Goal: Transaction & Acquisition: Purchase product/service

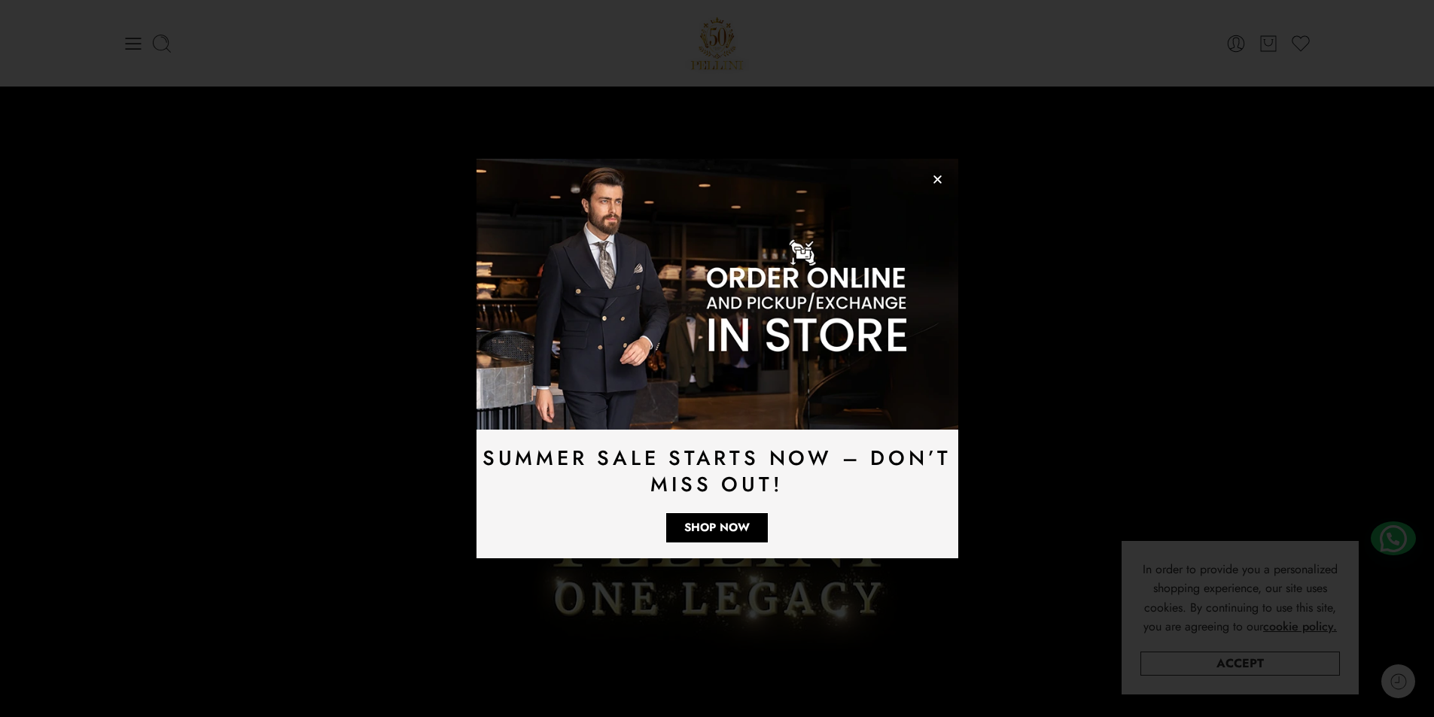
click at [932, 179] on icon "Close" at bounding box center [937, 179] width 11 height 11
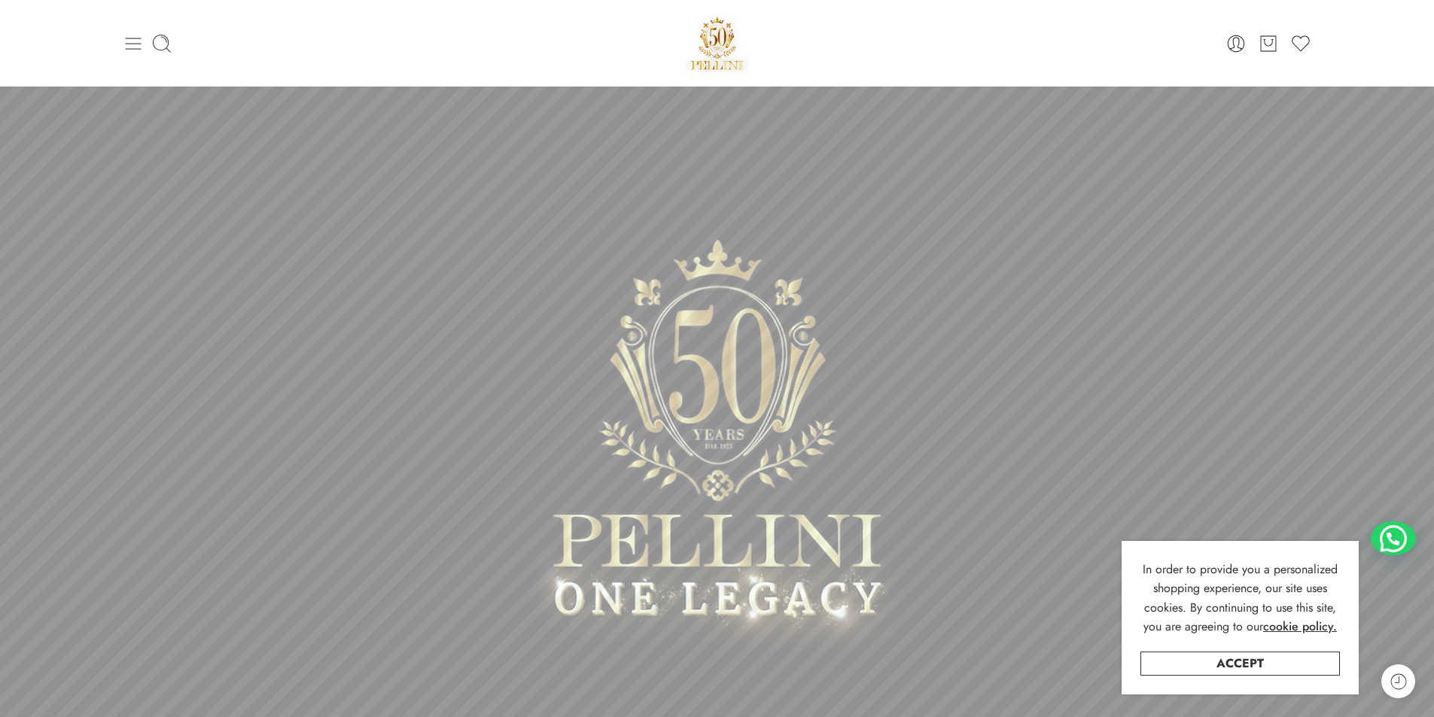
click at [132, 42] on icon at bounding box center [133, 43] width 21 height 21
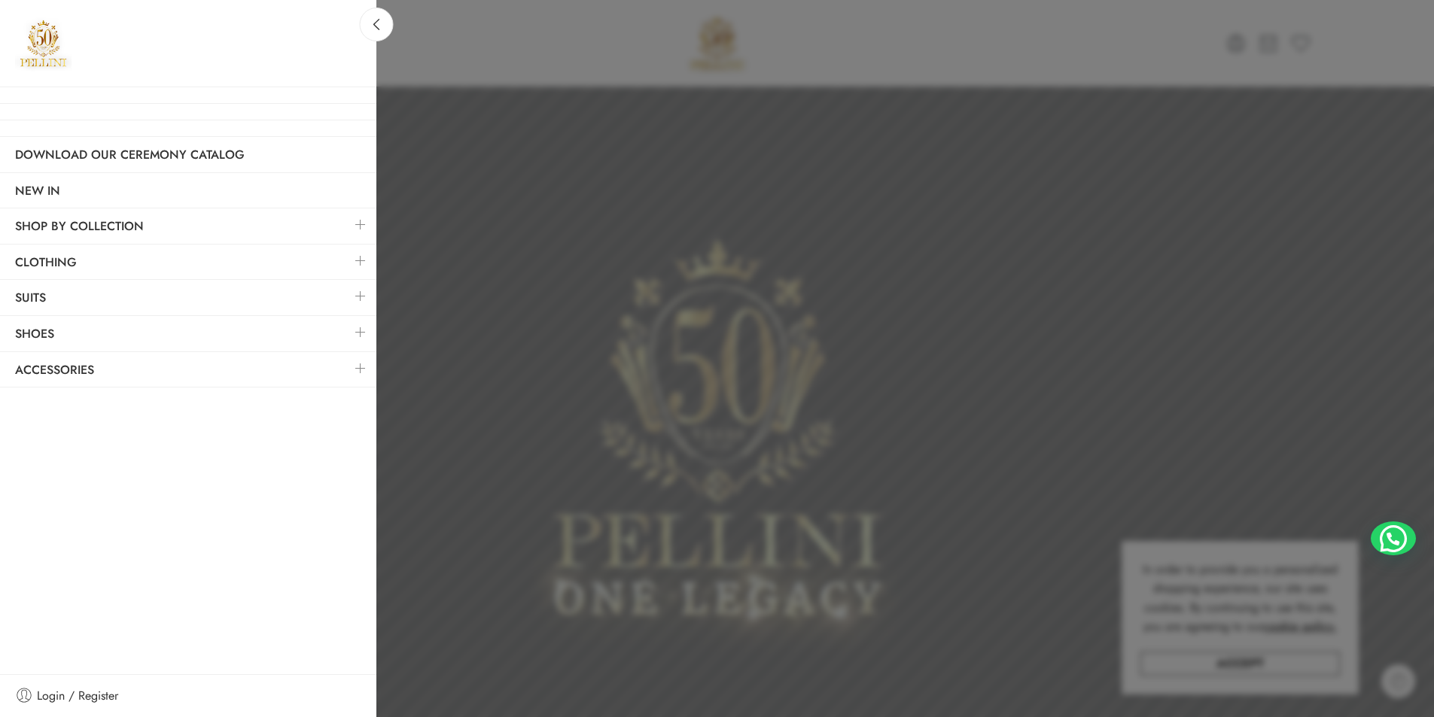
click at [359, 262] on link at bounding box center [361, 261] width 32 height 32
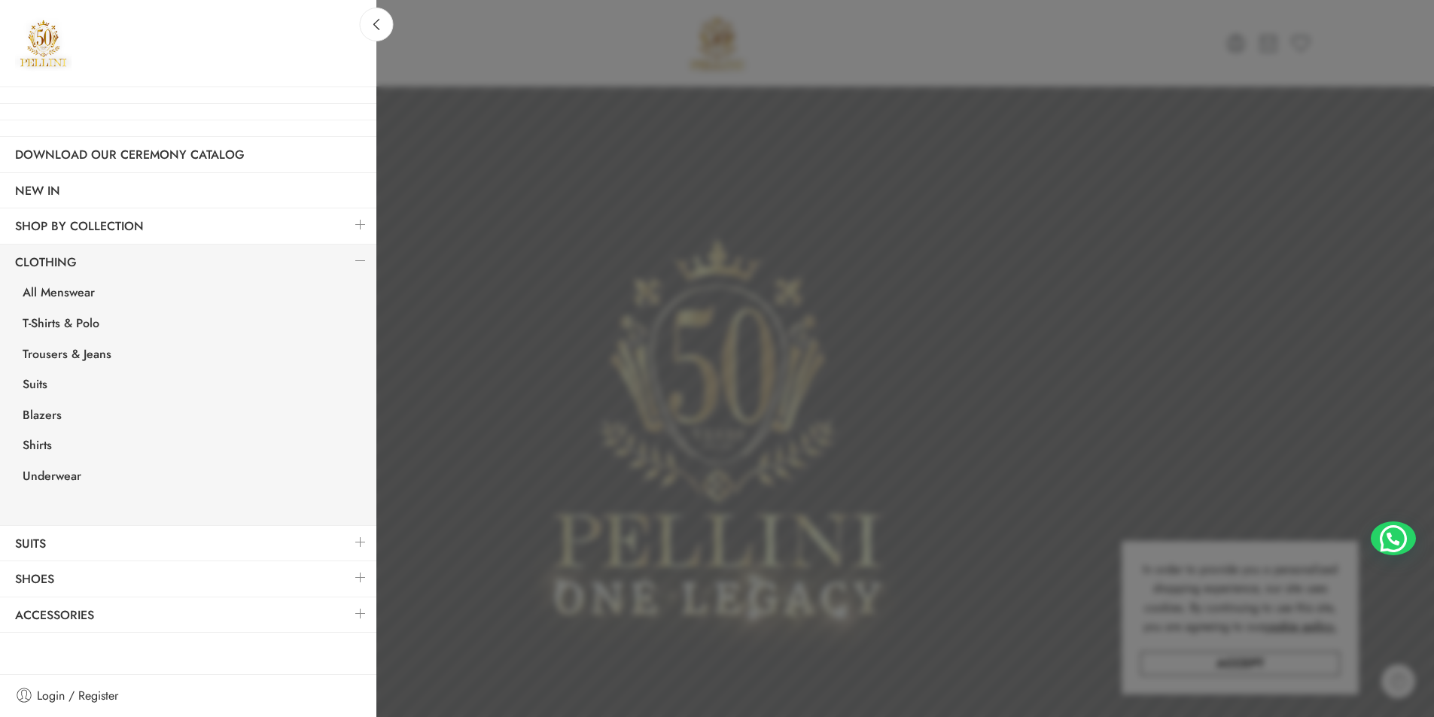
click at [361, 223] on link at bounding box center [361, 225] width 32 height 32
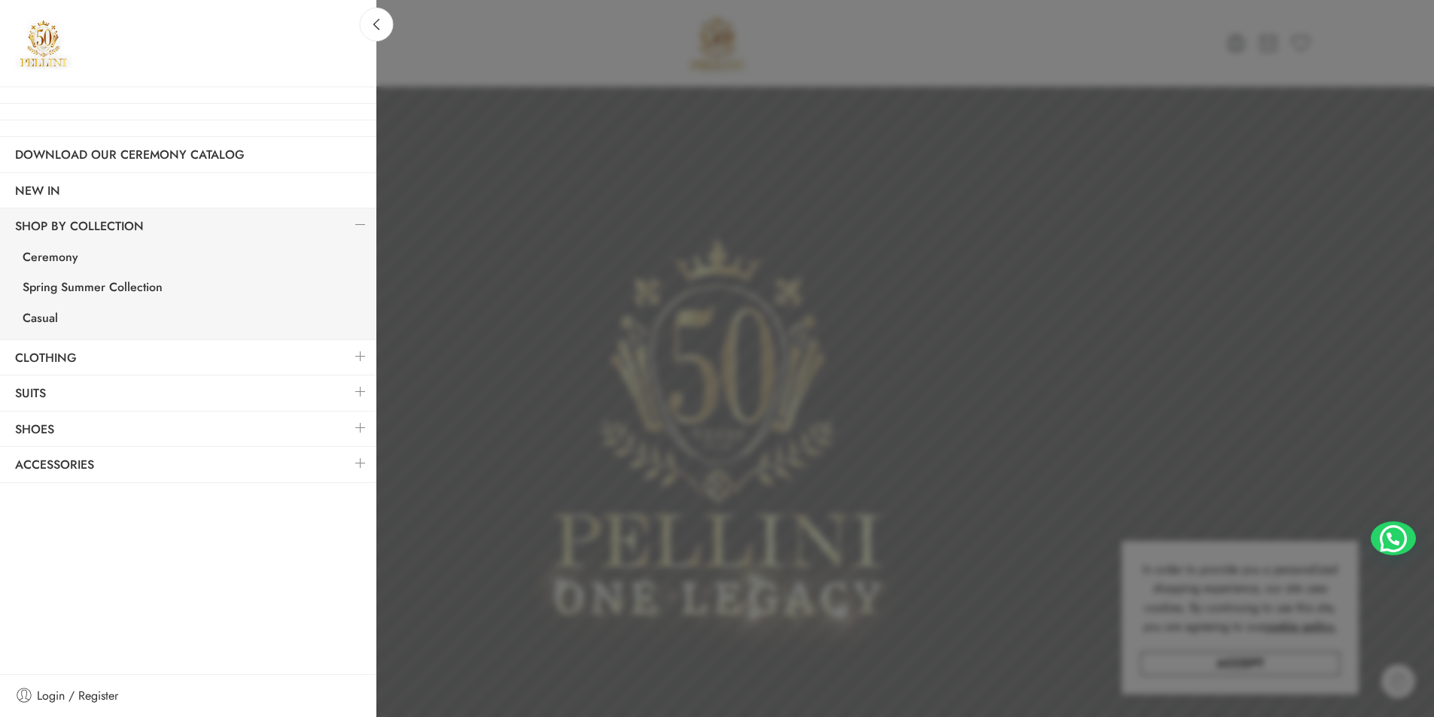
click at [350, 357] on link at bounding box center [361, 356] width 32 height 32
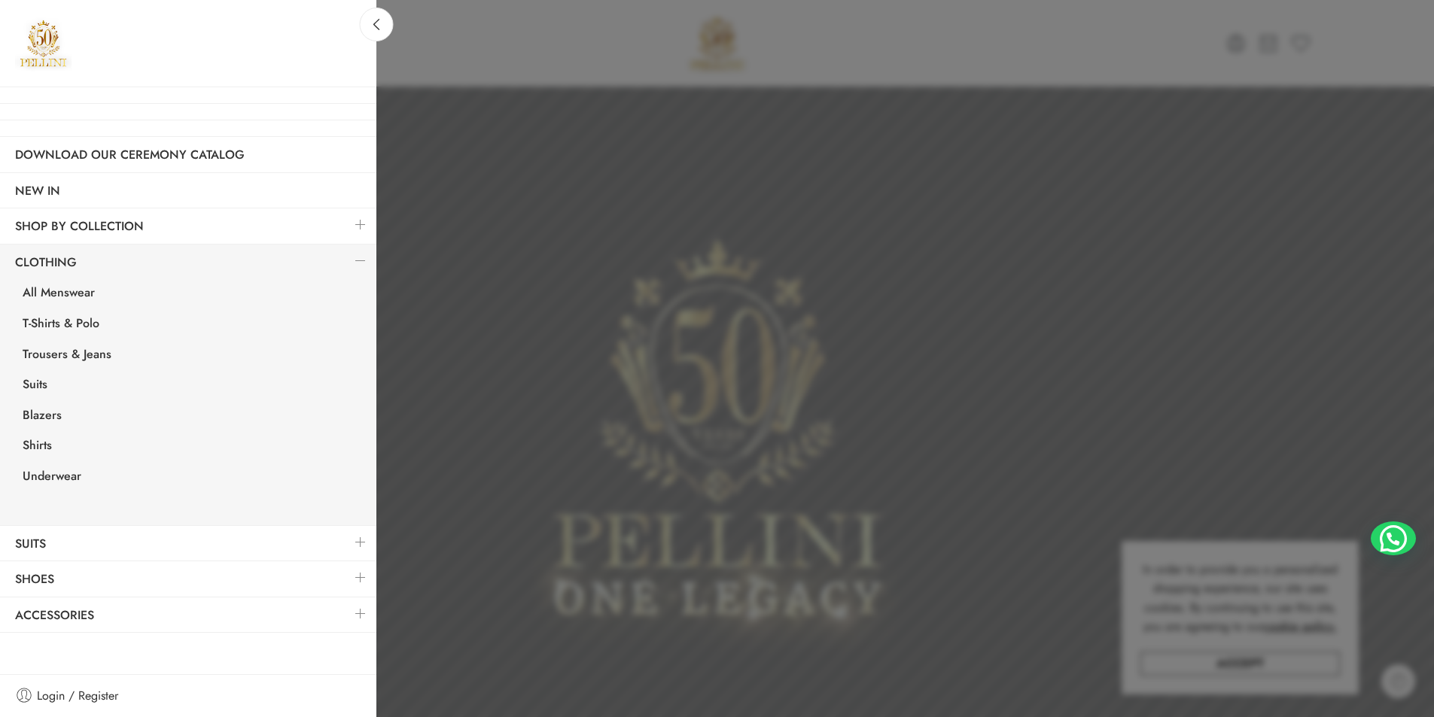
scroll to position [75, 0]
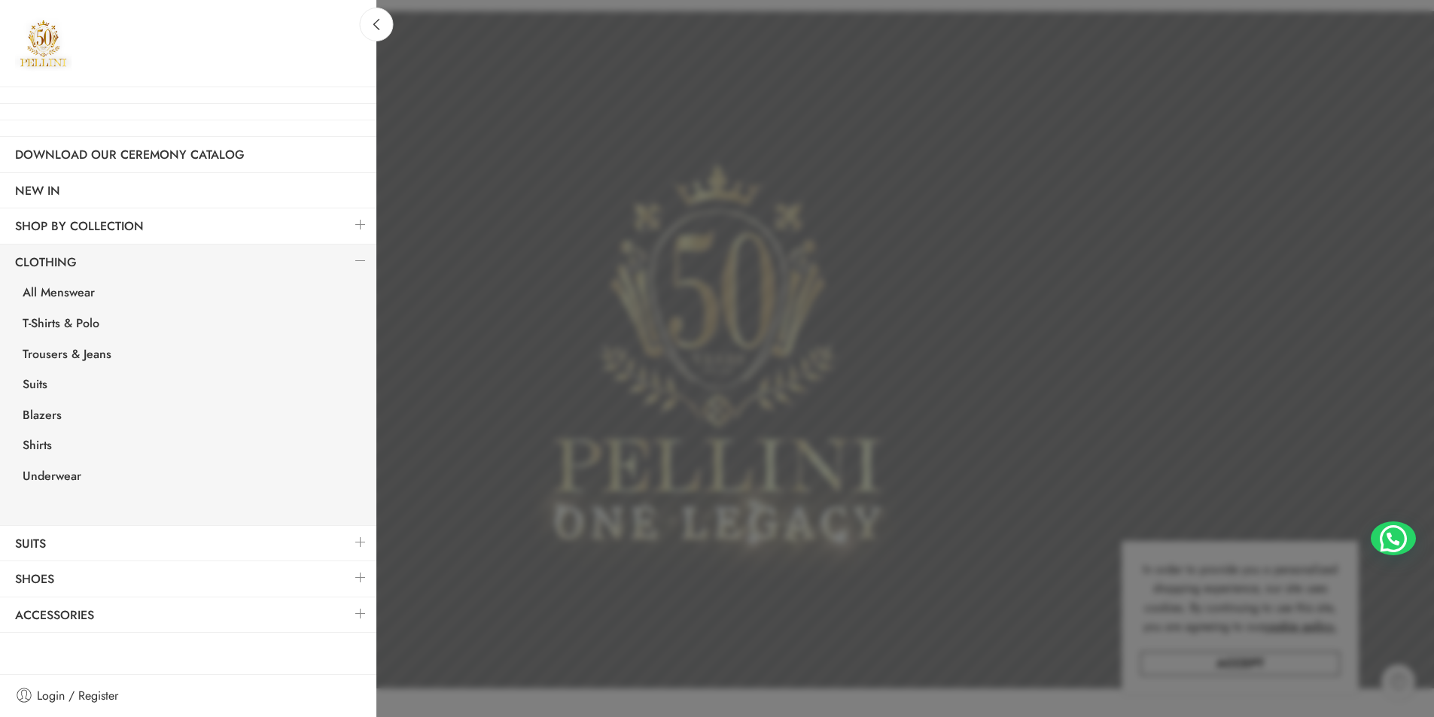
click at [361, 544] on link at bounding box center [361, 542] width 32 height 32
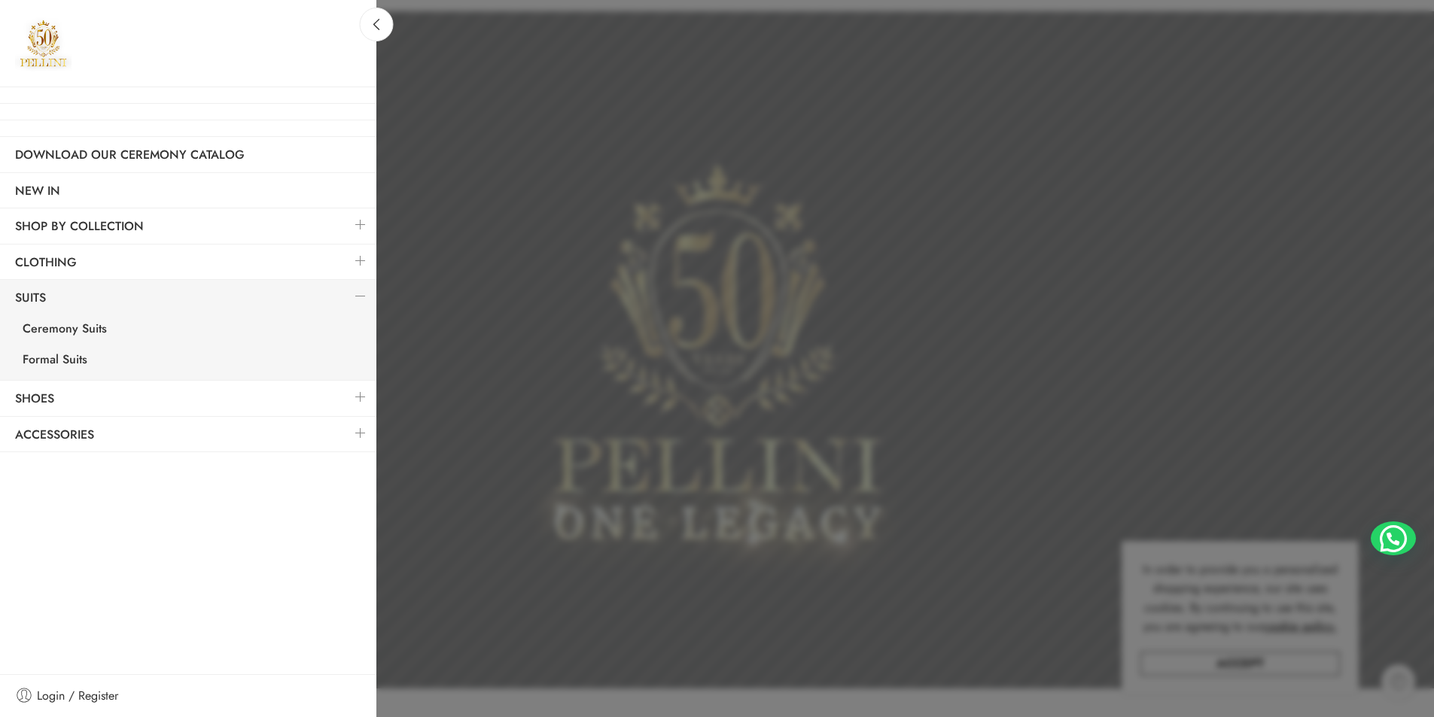
click at [357, 398] on link at bounding box center [361, 397] width 32 height 32
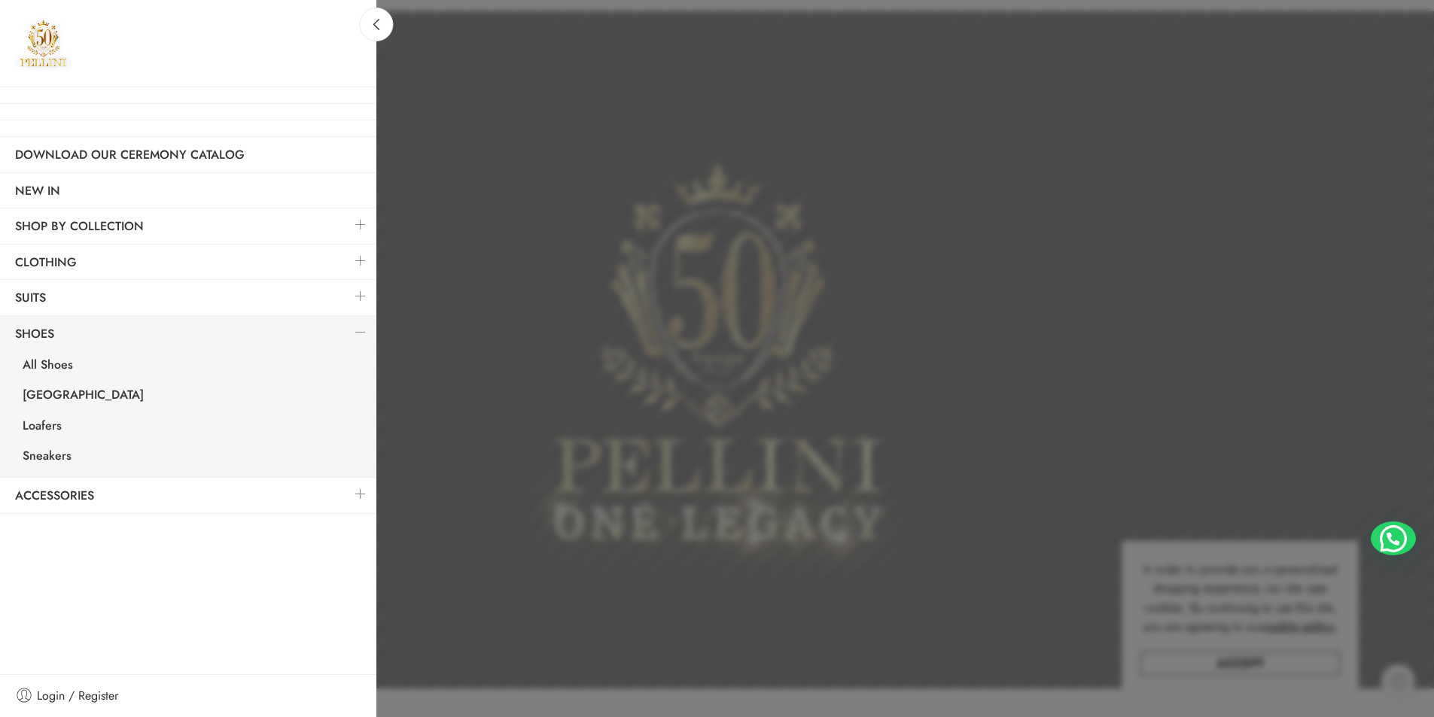
click at [355, 500] on link at bounding box center [361, 494] width 32 height 32
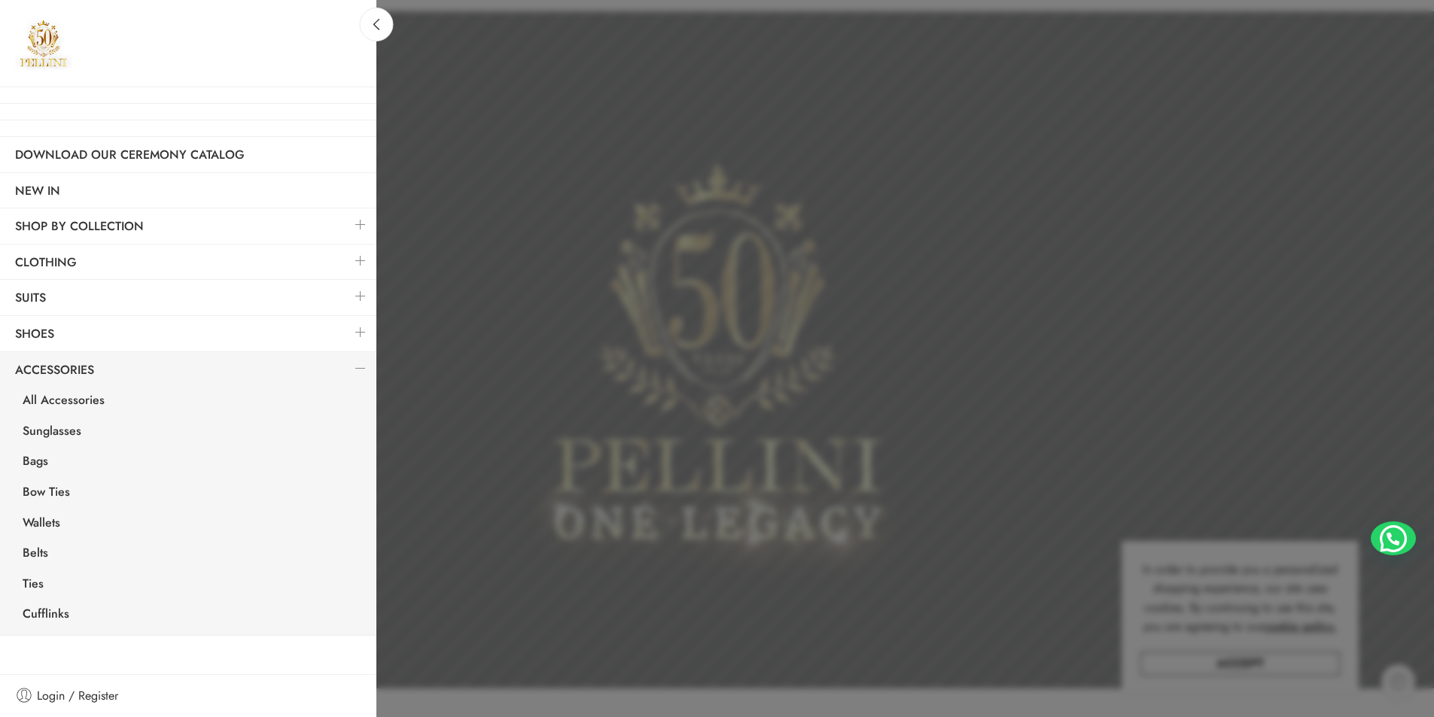
click at [349, 222] on link at bounding box center [361, 225] width 32 height 32
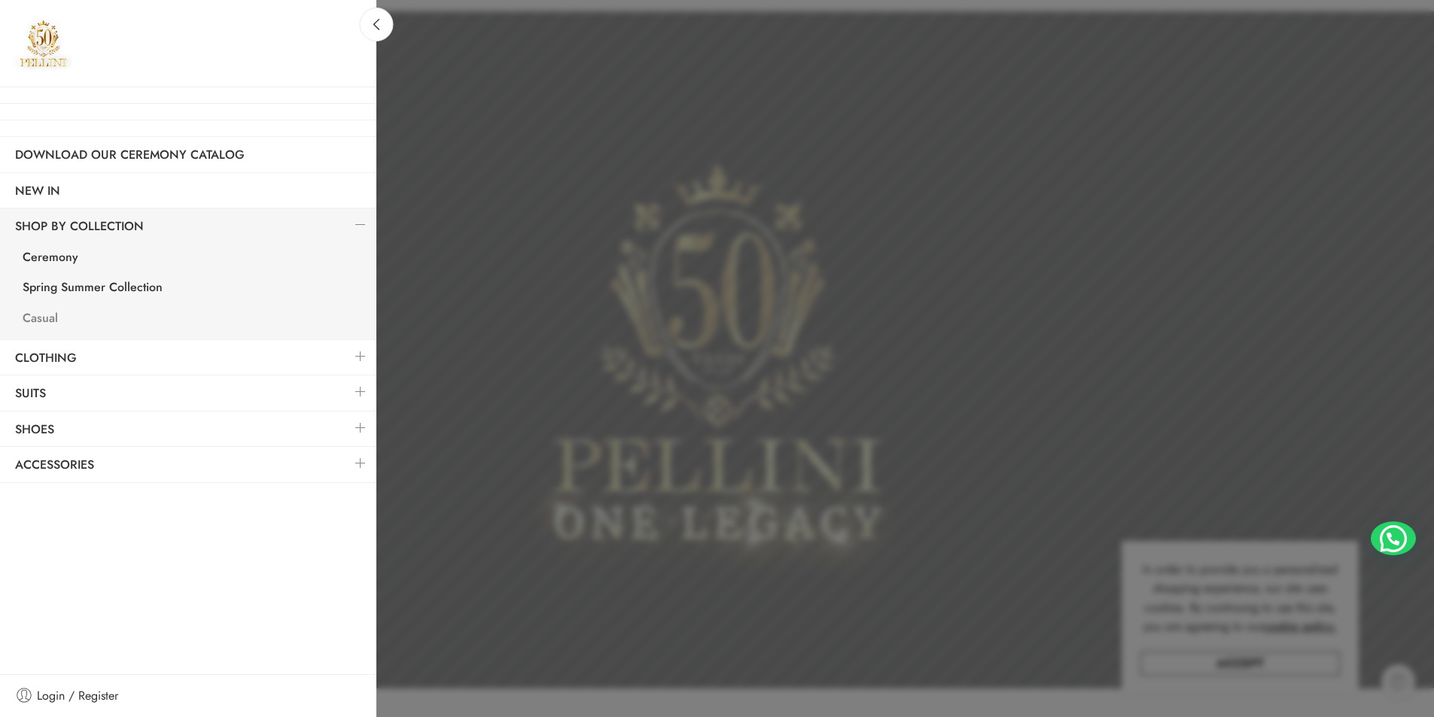
click at [34, 320] on link "Casual" at bounding box center [192, 320] width 369 height 31
click at [39, 315] on link "Casual" at bounding box center [192, 320] width 369 height 31
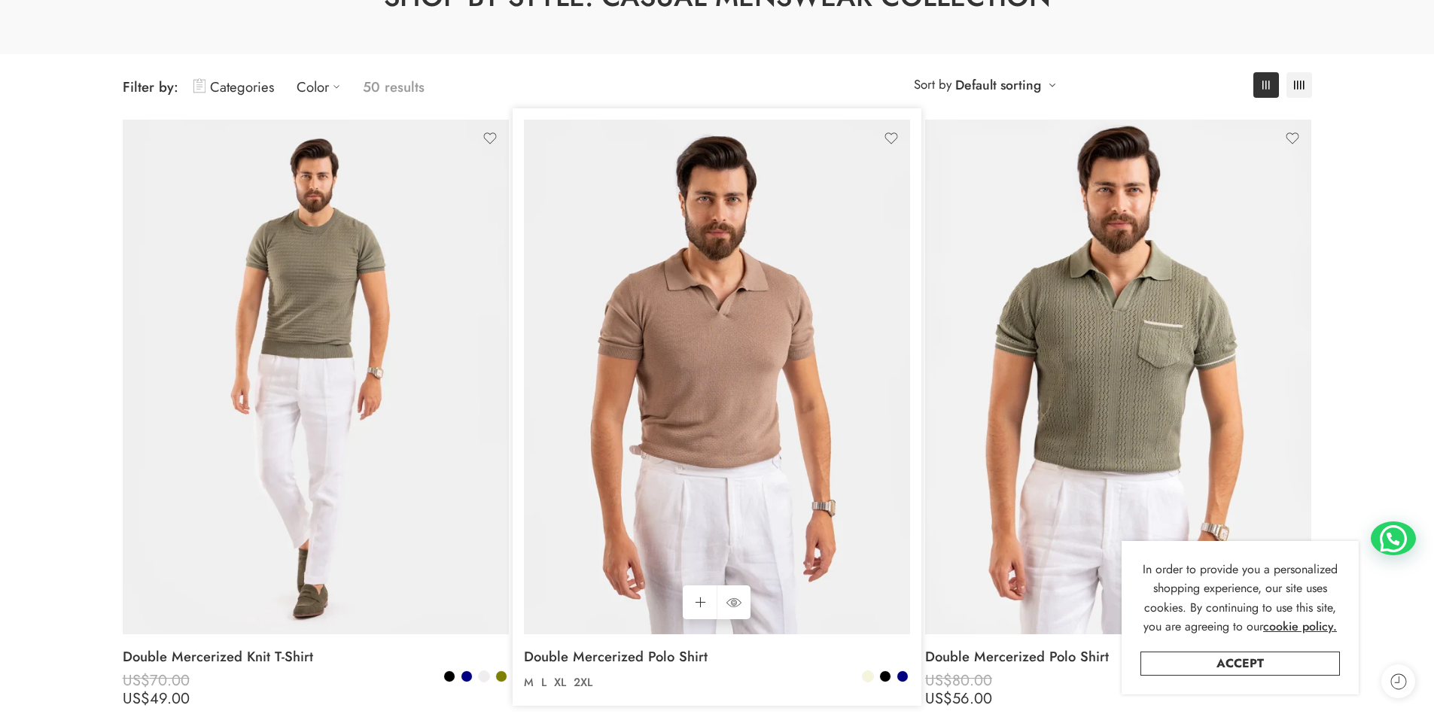
scroll to position [151, 0]
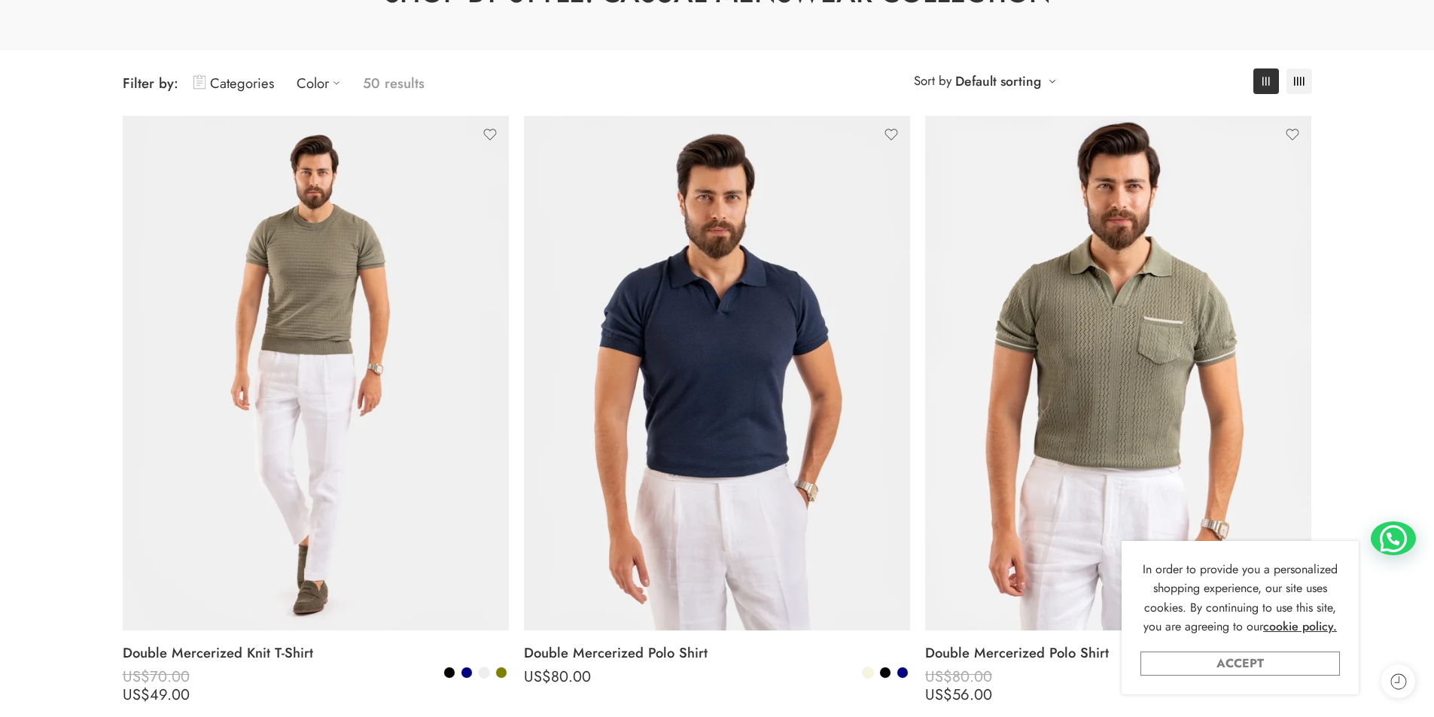
click at [1290, 661] on link "Accept" at bounding box center [1240, 664] width 199 height 24
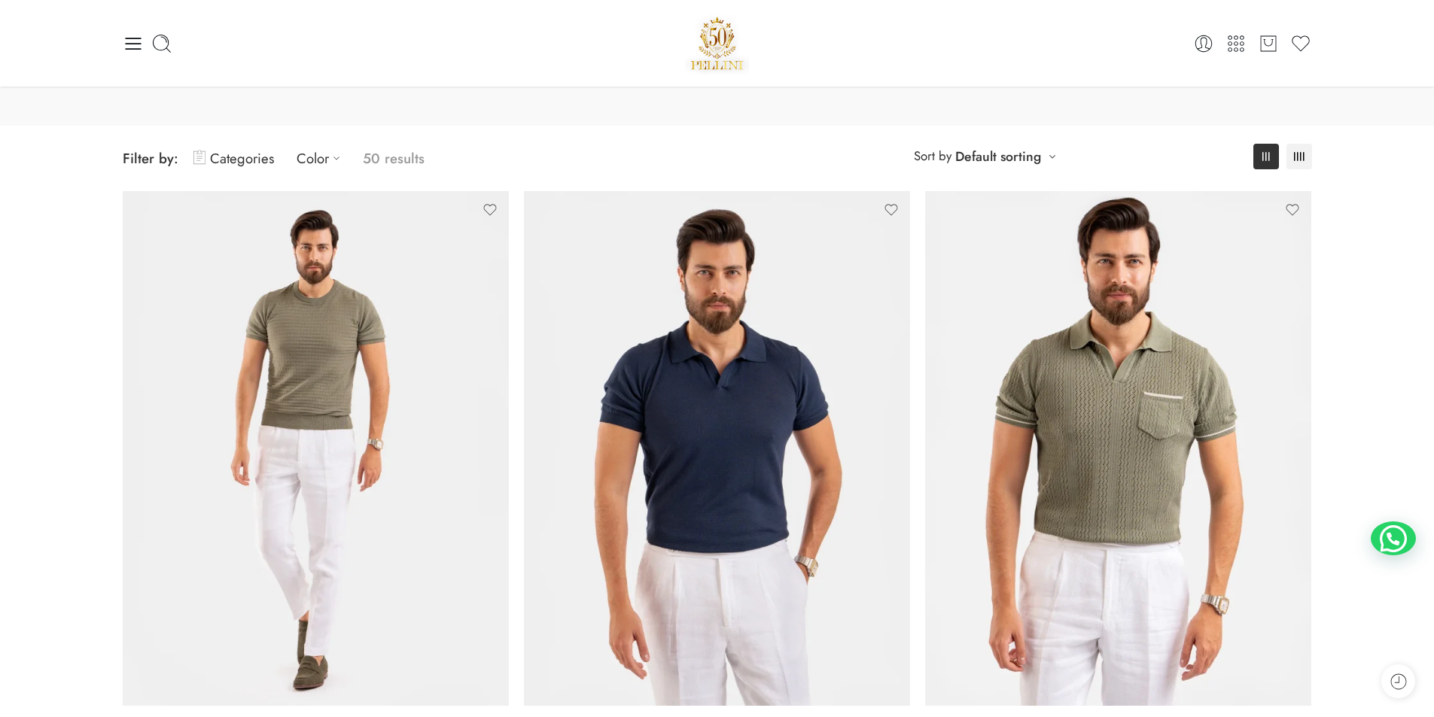
scroll to position [0, 0]
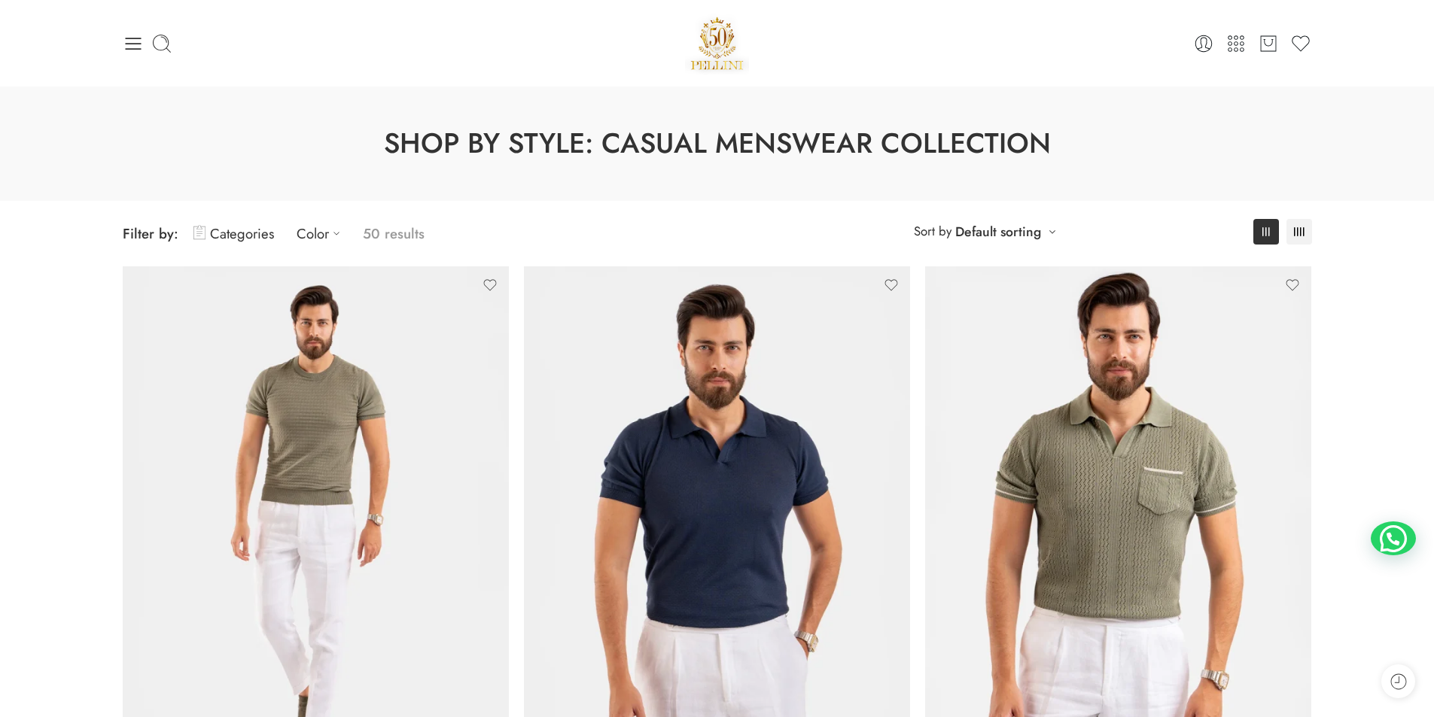
click at [138, 43] on icon at bounding box center [133, 43] width 21 height 21
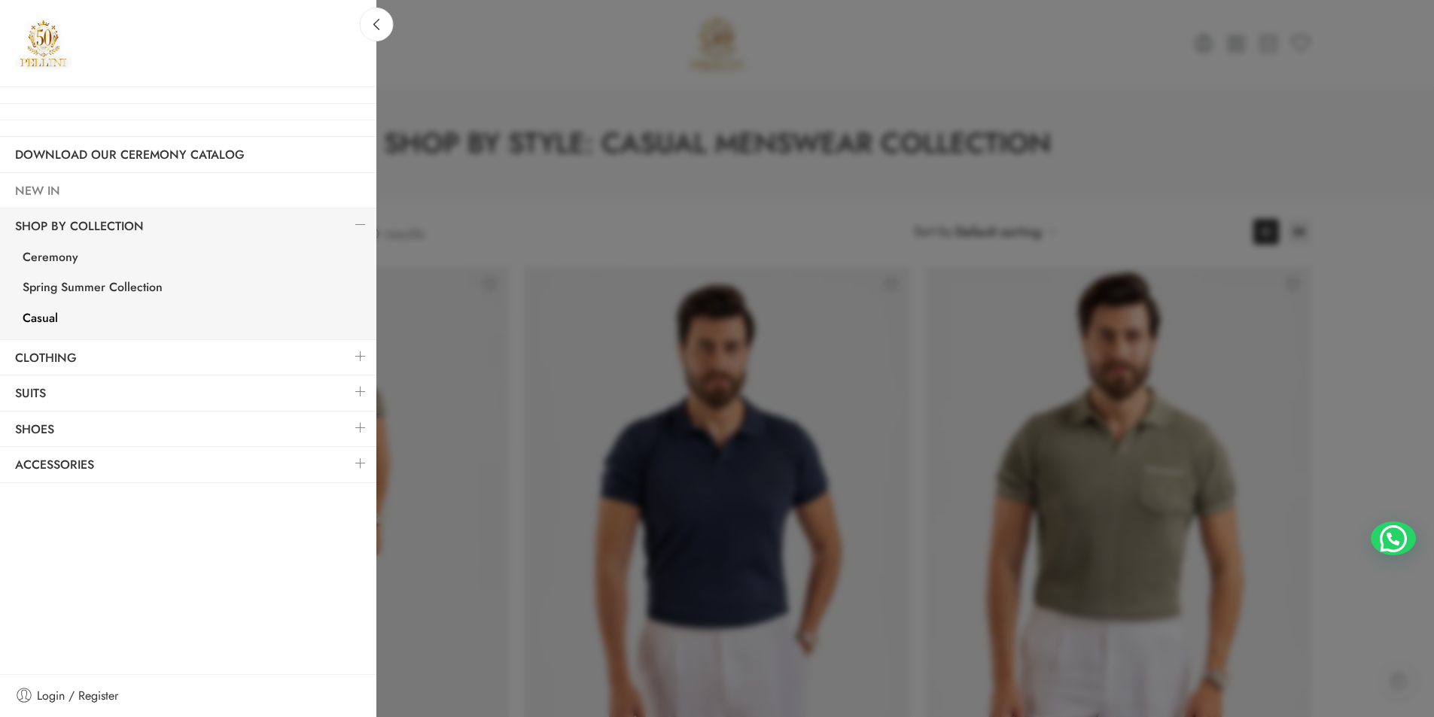
click at [350, 193] on link "NEW IN" at bounding box center [188, 191] width 376 height 35
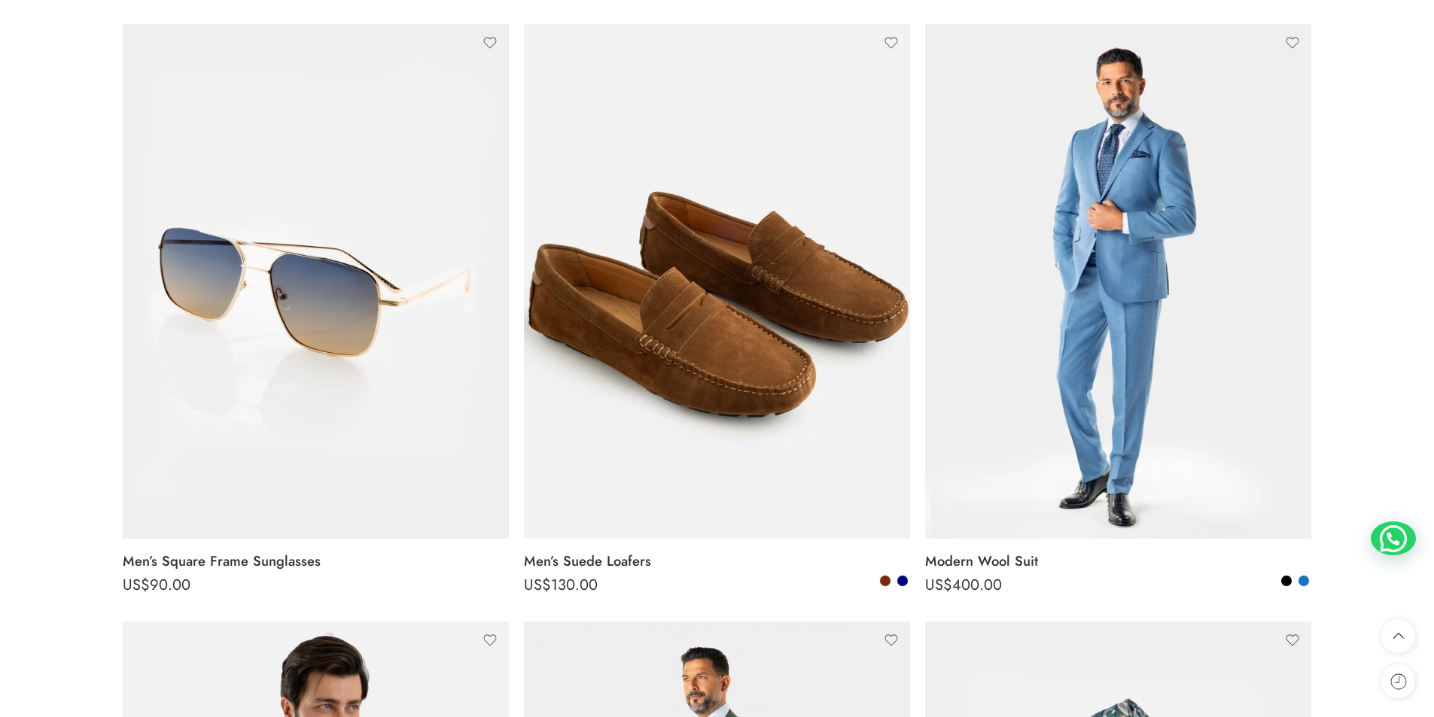
scroll to position [4065, 0]
